Goal: Information Seeking & Learning: Learn about a topic

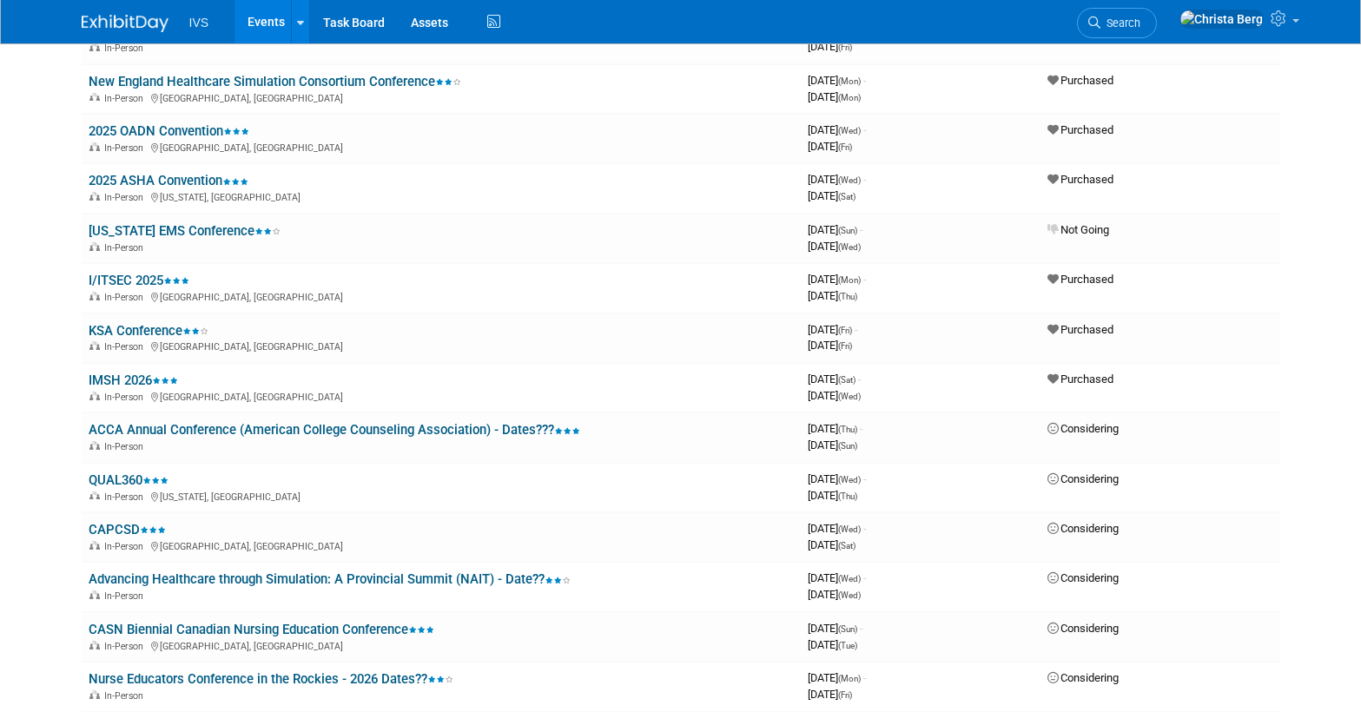
scroll to position [1170, 0]
click at [136, 379] on link "IMSH 2026" at bounding box center [133, 381] width 89 height 16
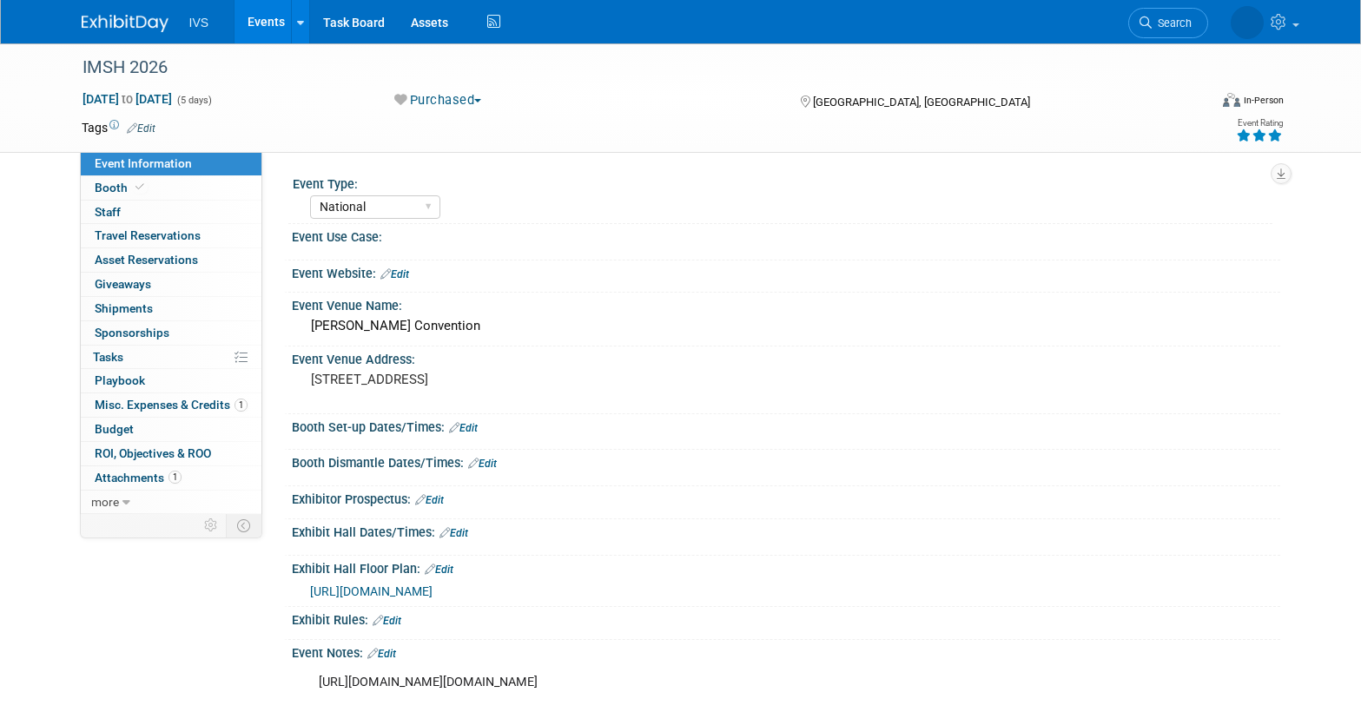
select select "National"
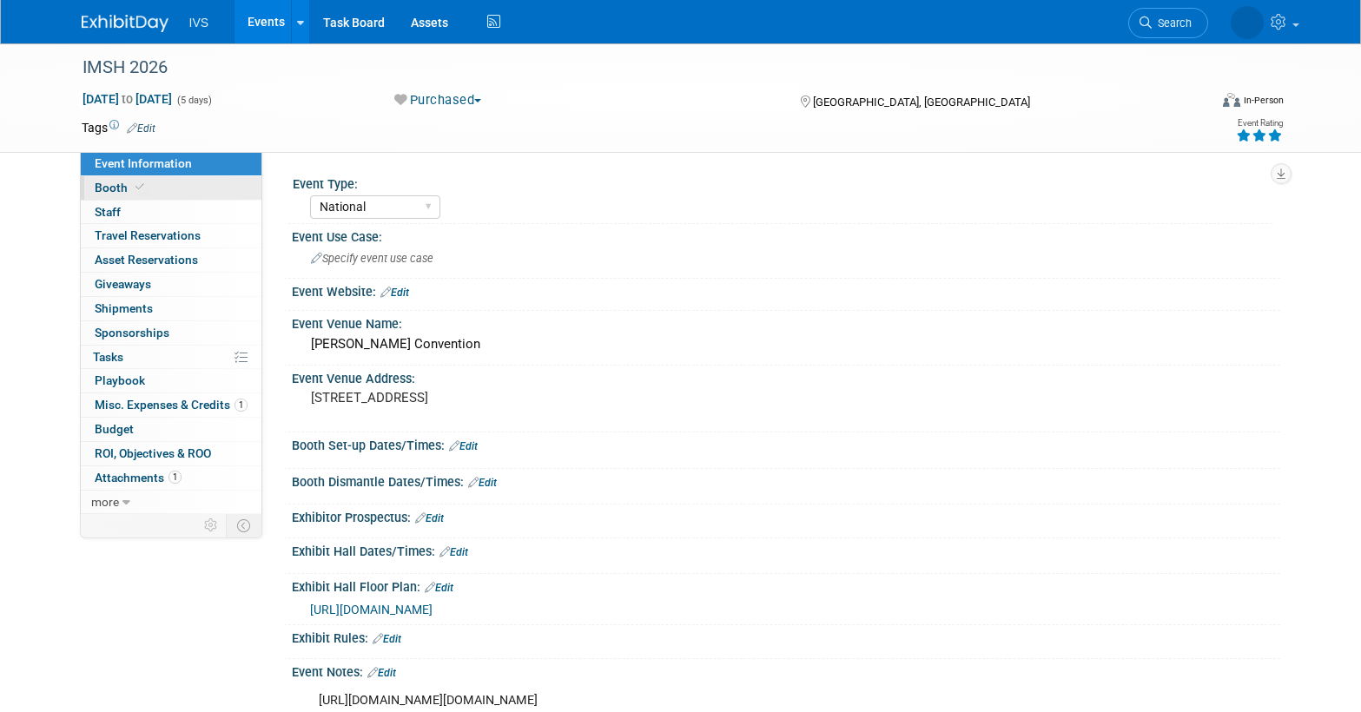
click at [177, 193] on link "Booth" at bounding box center [171, 187] width 181 height 23
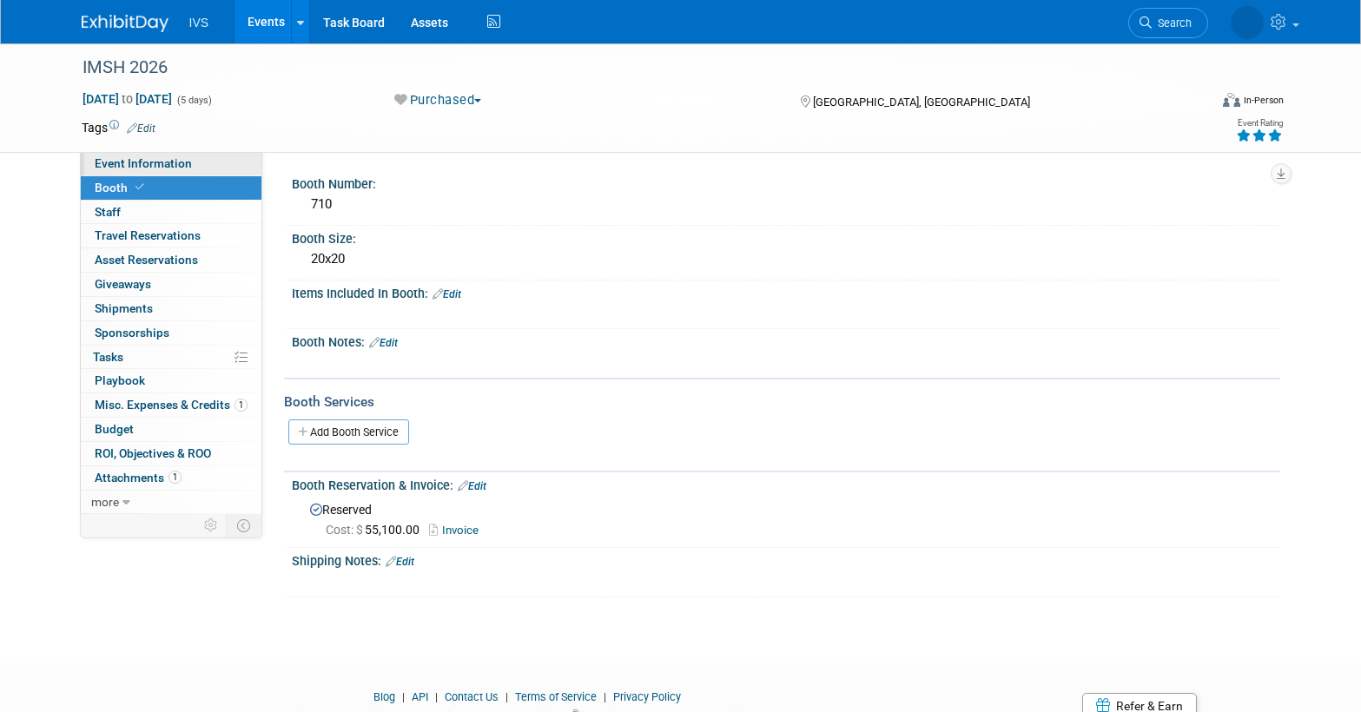
click at [150, 168] on span "Event Information" at bounding box center [143, 163] width 97 height 14
select select "National"
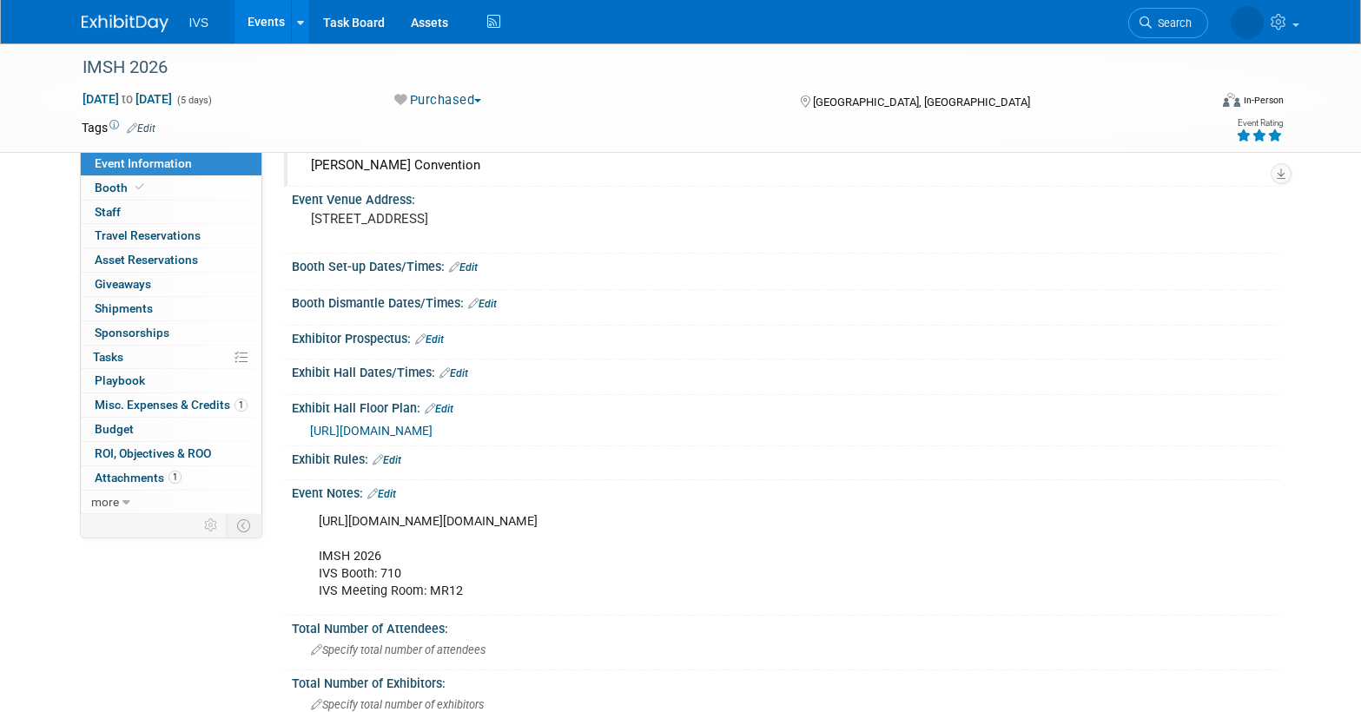
scroll to position [240, 0]
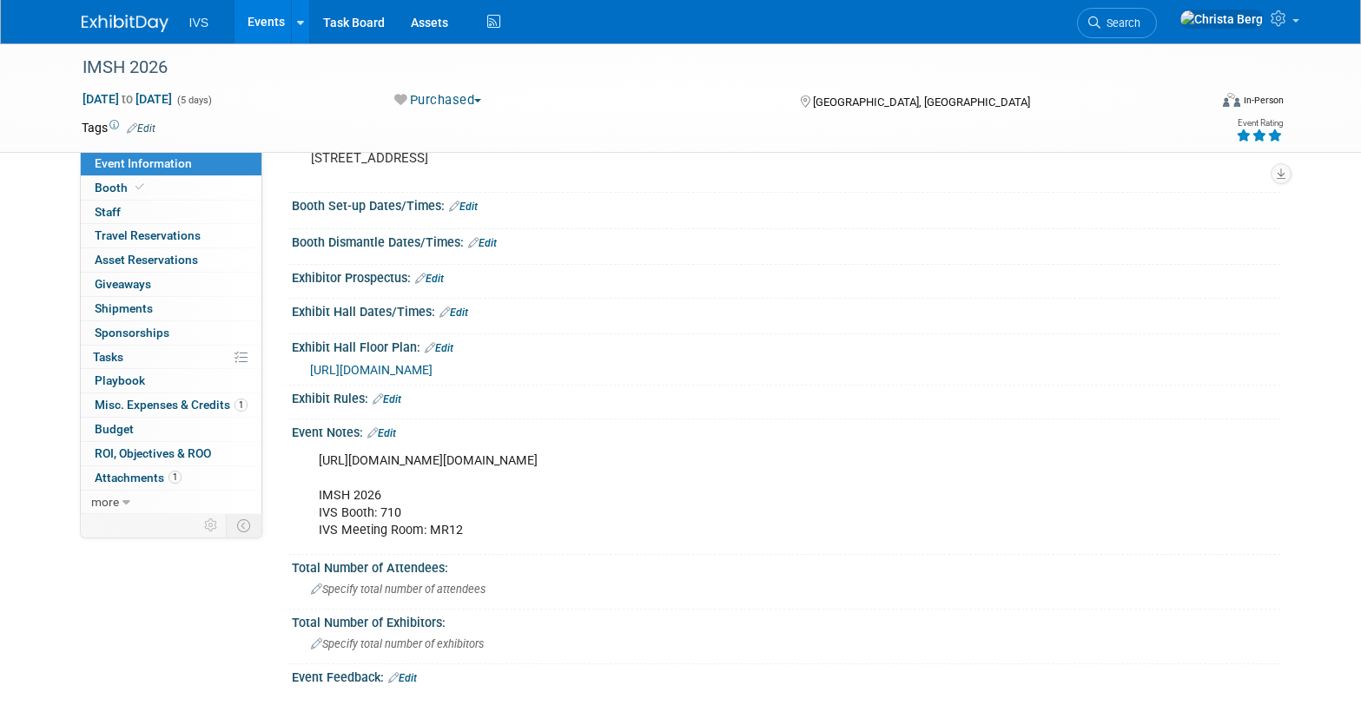
click at [432, 367] on span "https://ssh.expoplanner.com/expomap/index.cfm?fuseaction=home.main&event_id=25" at bounding box center [371, 370] width 122 height 14
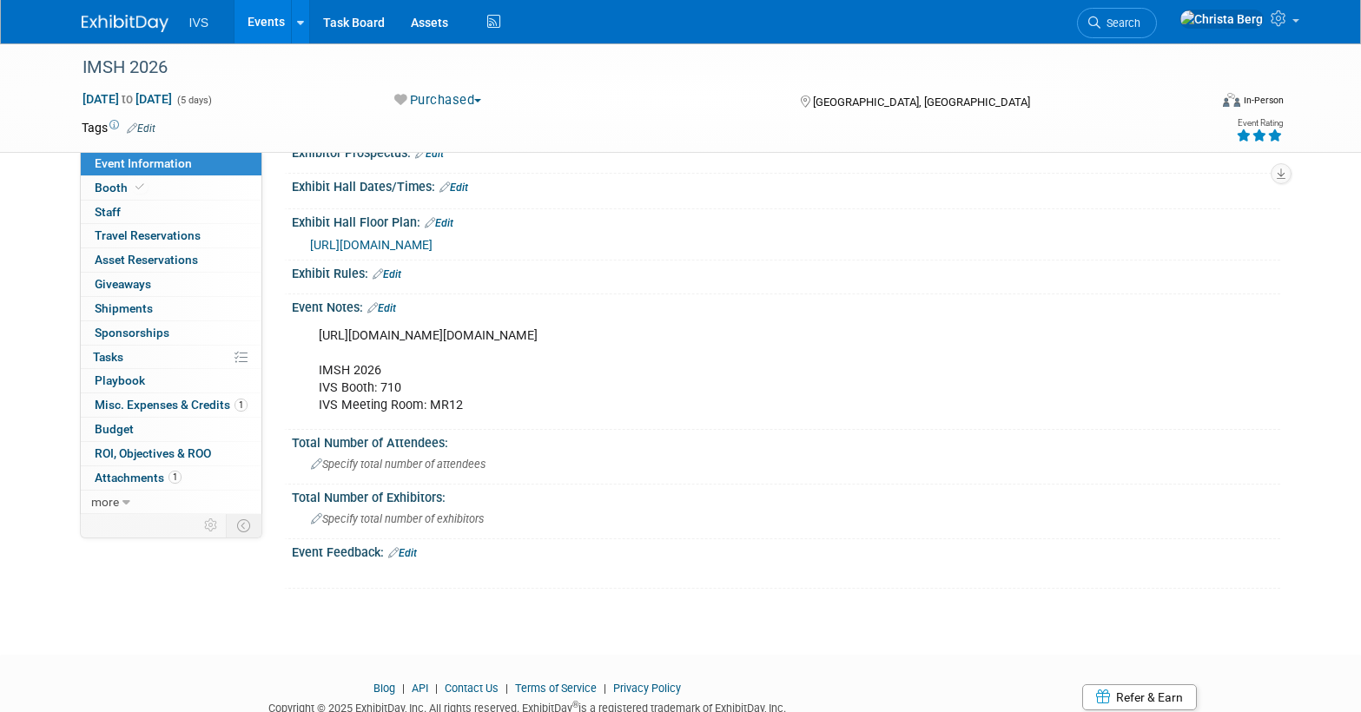
scroll to position [428, 0]
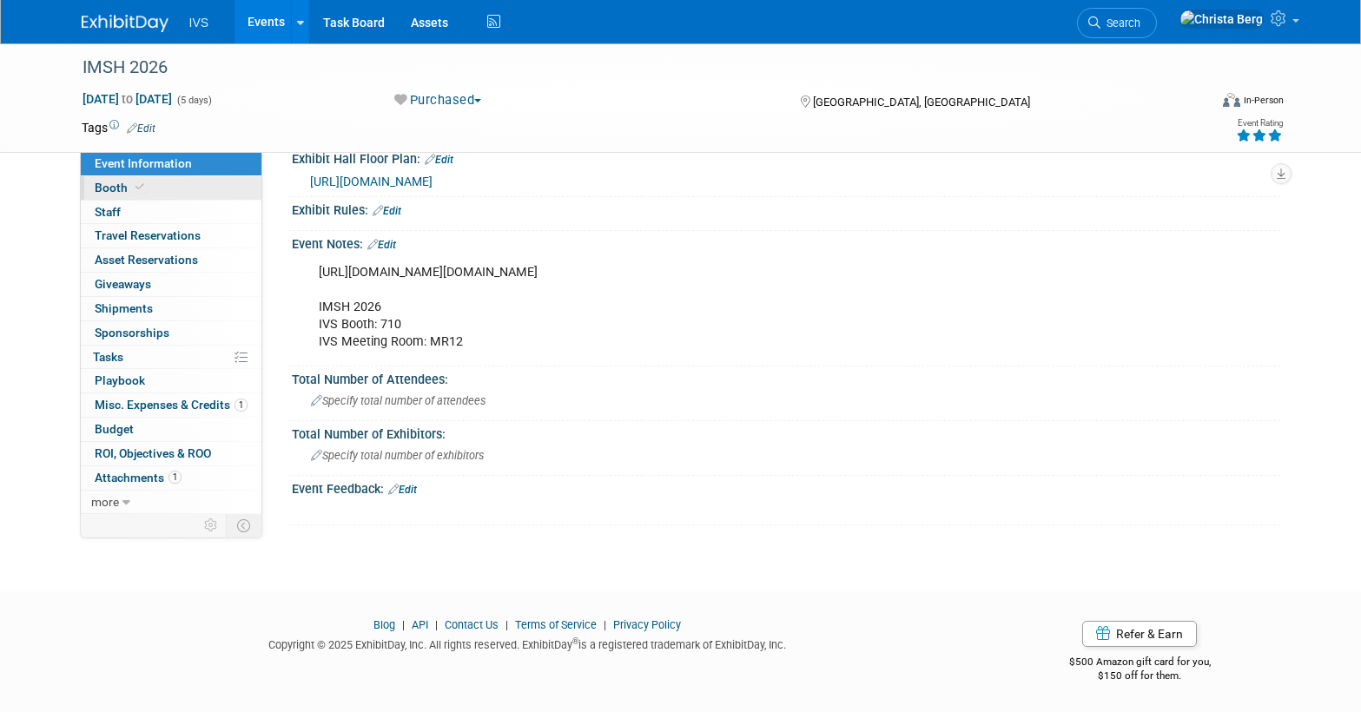
click at [218, 190] on link "Booth" at bounding box center [171, 187] width 181 height 23
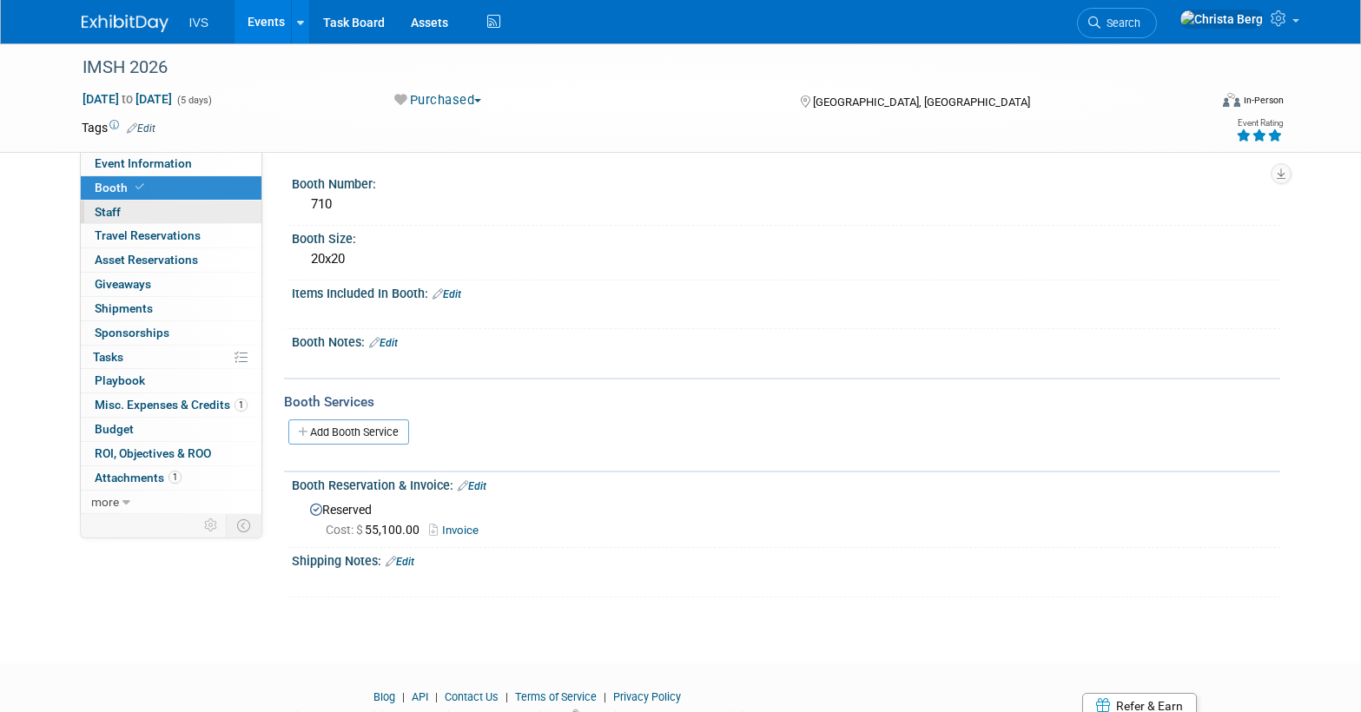
click at [204, 213] on link "0 Staff 0" at bounding box center [171, 212] width 181 height 23
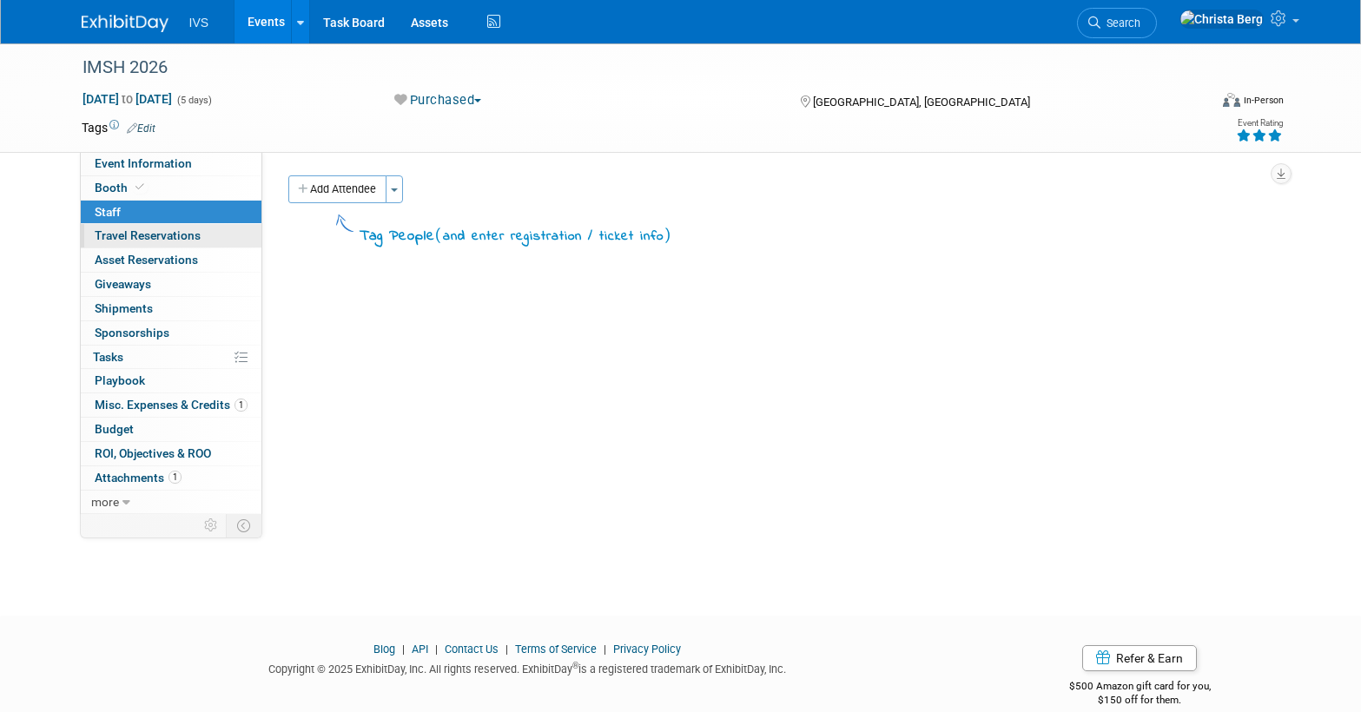
click at [205, 234] on link "0 Travel Reservations 0" at bounding box center [171, 235] width 181 height 23
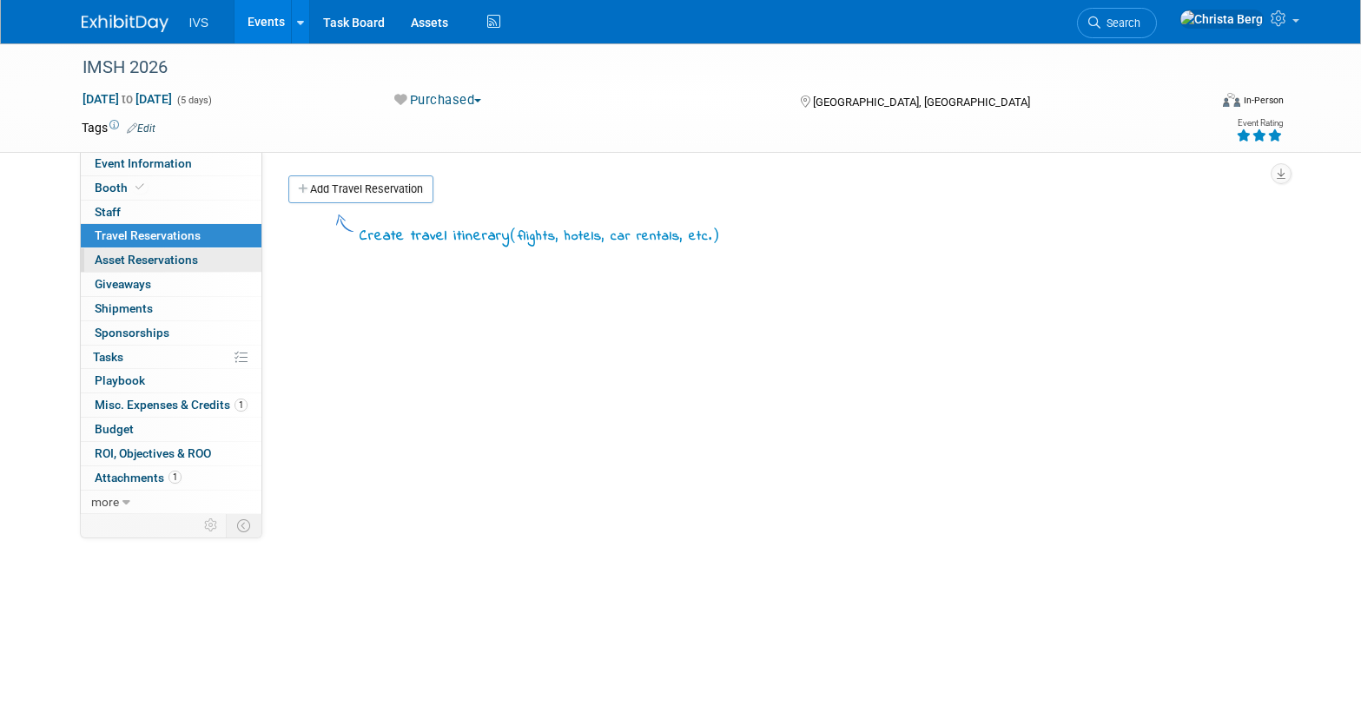
click at [204, 256] on link "0 Asset Reservations 0" at bounding box center [171, 259] width 181 height 23
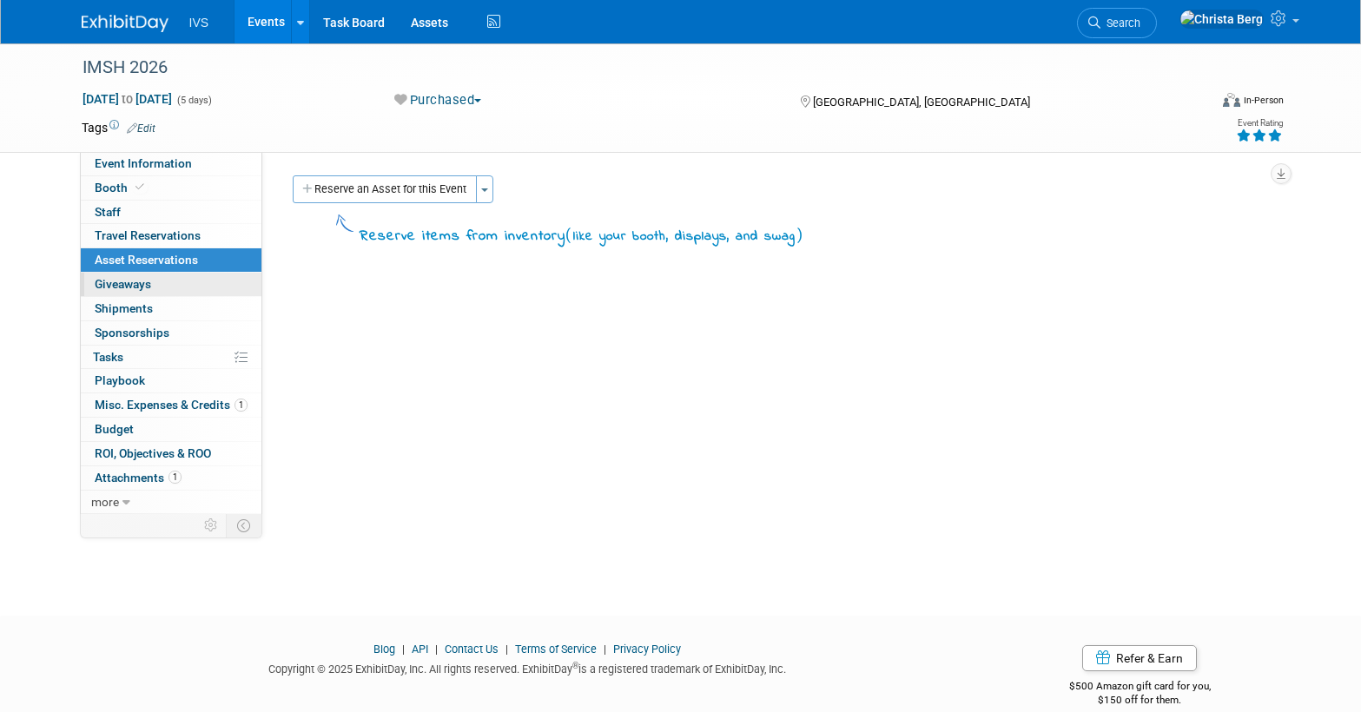
scroll to position [4, 0]
click at [197, 274] on link "0 Giveaways 0" at bounding box center [171, 284] width 181 height 23
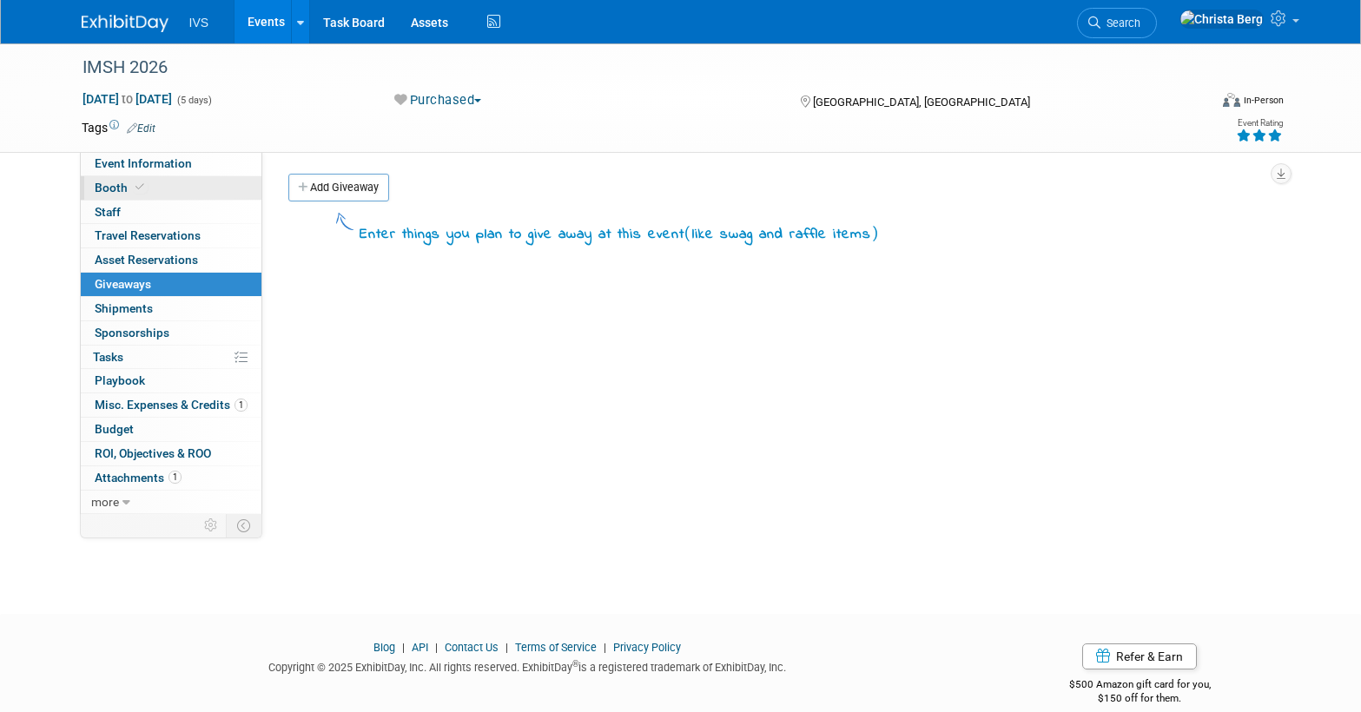
scroll to position [0, 0]
click at [138, 162] on span "Event Information" at bounding box center [143, 163] width 97 height 14
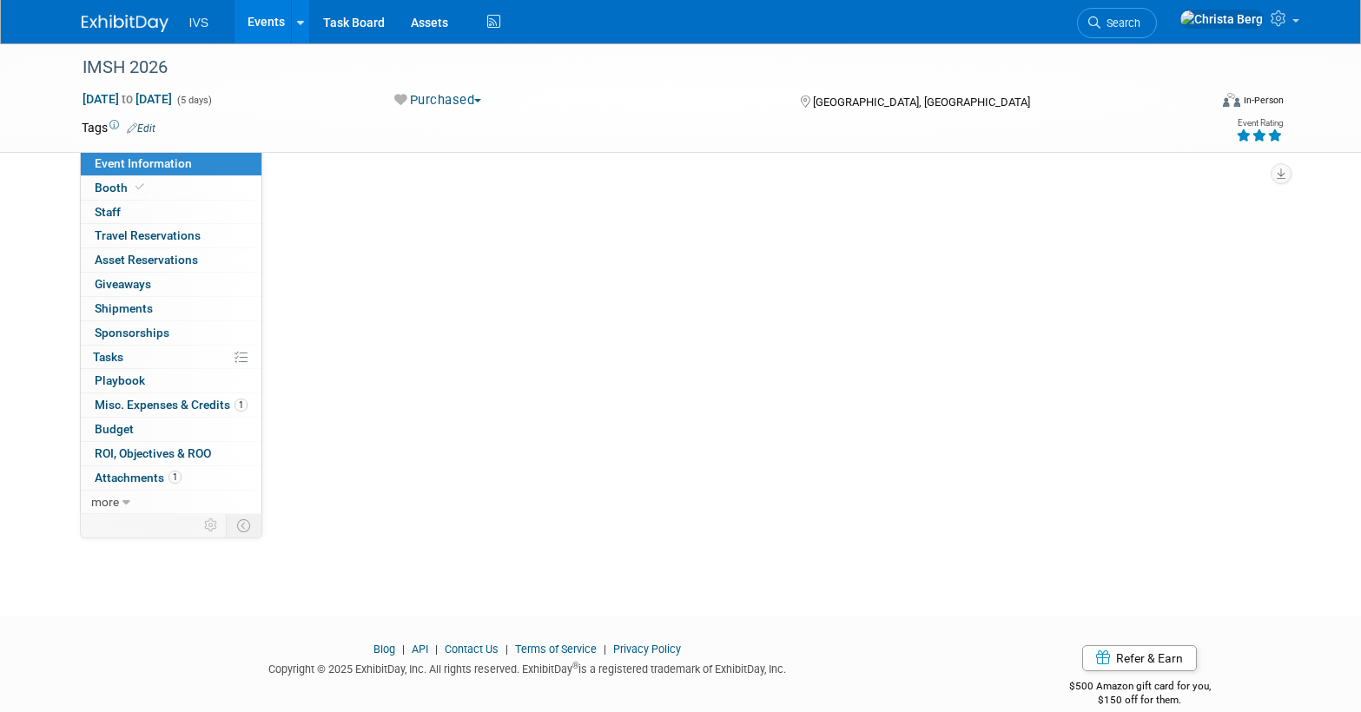
select select "National"
